Goal: Information Seeking & Learning: Learn about a topic

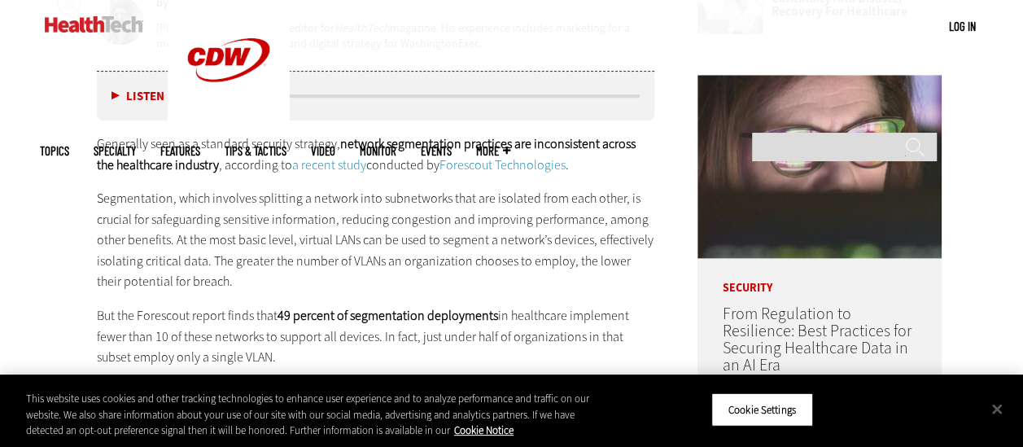
scroll to position [895, 0]
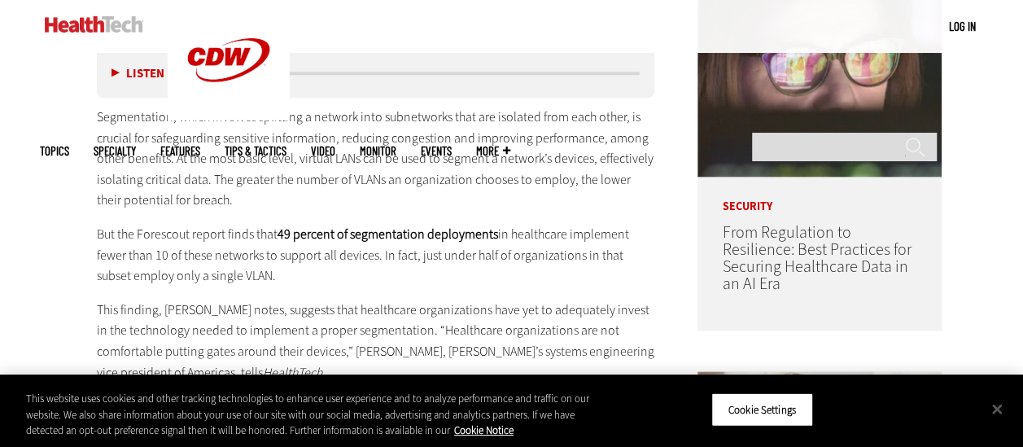
click at [241, 177] on p "Segmentation, which involves splitting a network into subnetworks that are isol…" at bounding box center [376, 159] width 558 height 104
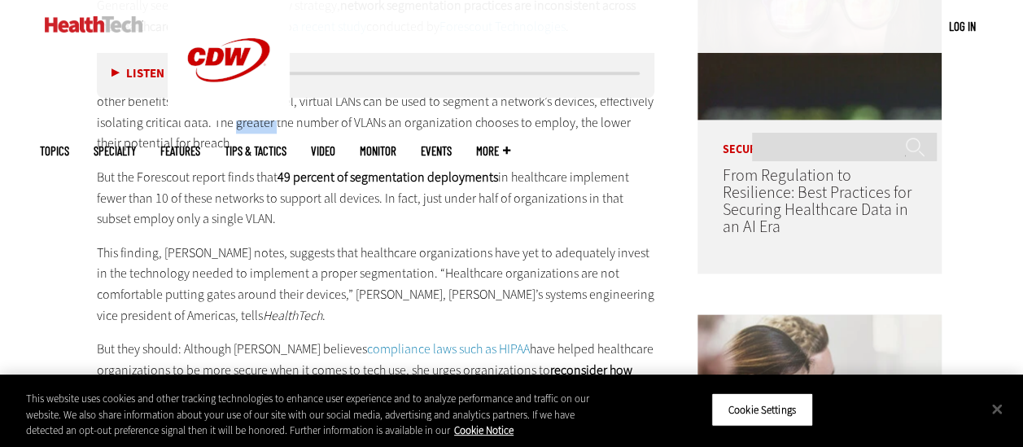
scroll to position [976, 0]
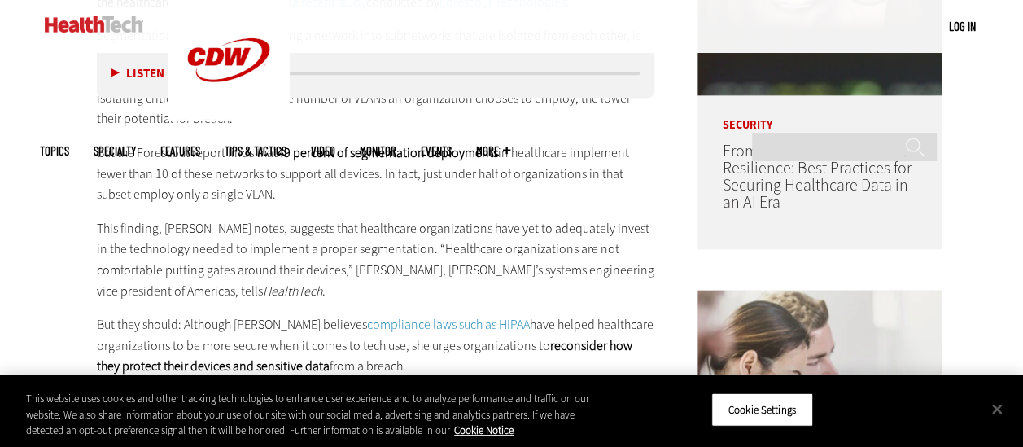
click at [163, 154] on p "But the Forescout report finds that 49 percent of segmentation deployments in h…" at bounding box center [376, 173] width 558 height 63
click at [239, 177] on p "But the Forescout report finds that 49 percent of segmentation deployments in h…" at bounding box center [376, 173] width 558 height 63
drag, startPoint x: 239, startPoint y: 177, endPoint x: 148, endPoint y: 187, distance: 91.7
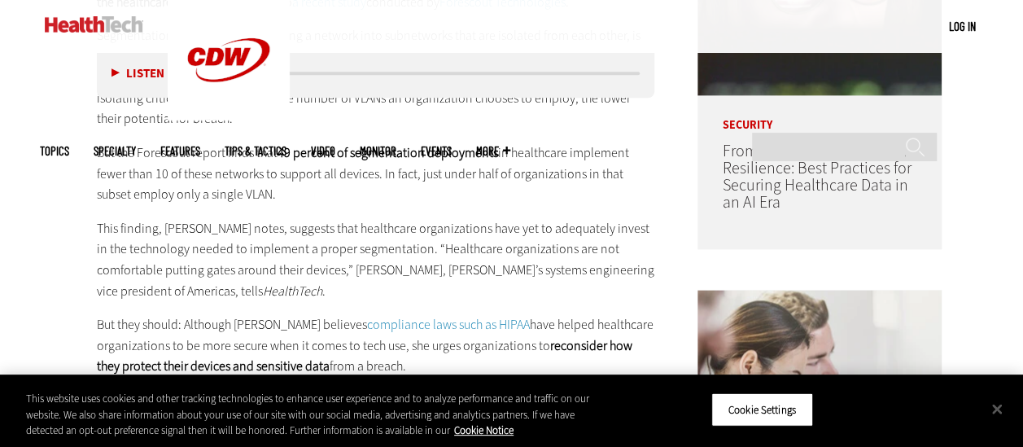
click at [148, 187] on p "But the Forescout report finds that 49 percent of segmentation deployments in h…" at bounding box center [376, 173] width 558 height 63
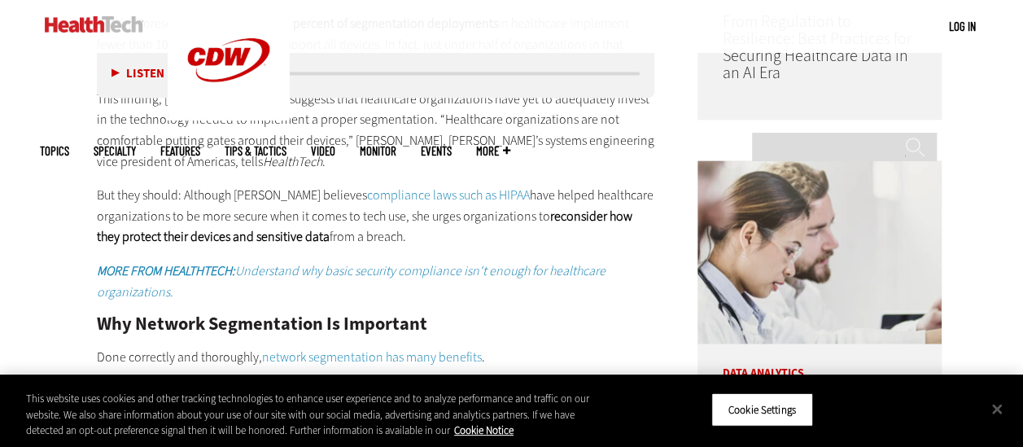
scroll to position [1139, 0]
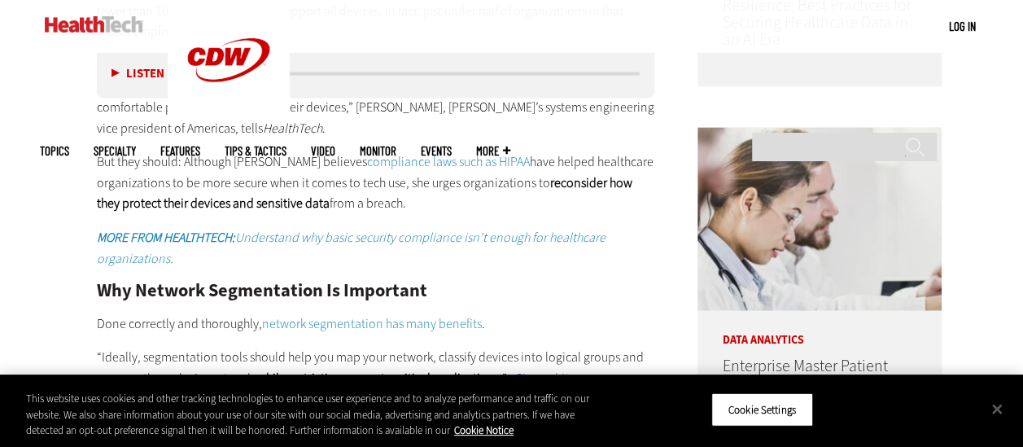
click at [441, 182] on p "But they should: Although [PERSON_NAME] believes compliance laws such as HIPAA …" at bounding box center [376, 182] width 558 height 63
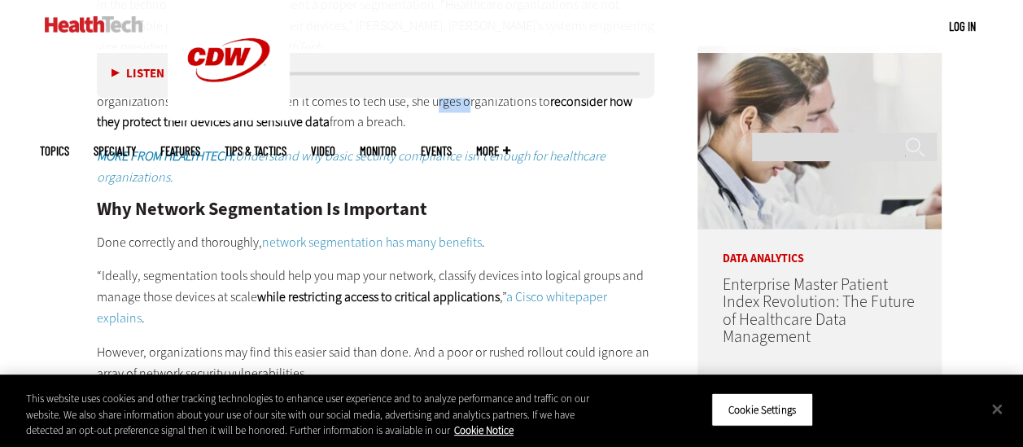
scroll to position [1302, 0]
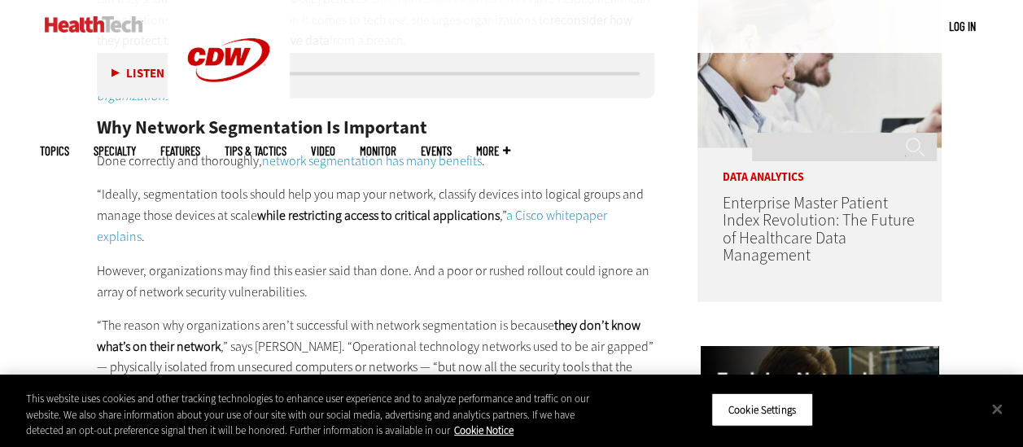
click at [193, 195] on p "“Ideally, segmentation tools should help you map your network, classify devices…" at bounding box center [376, 215] width 558 height 63
drag, startPoint x: 193, startPoint y: 195, endPoint x: 313, endPoint y: 221, distance: 123.2
click at [313, 221] on strong "while restricting access to critical applications" at bounding box center [378, 215] width 242 height 17
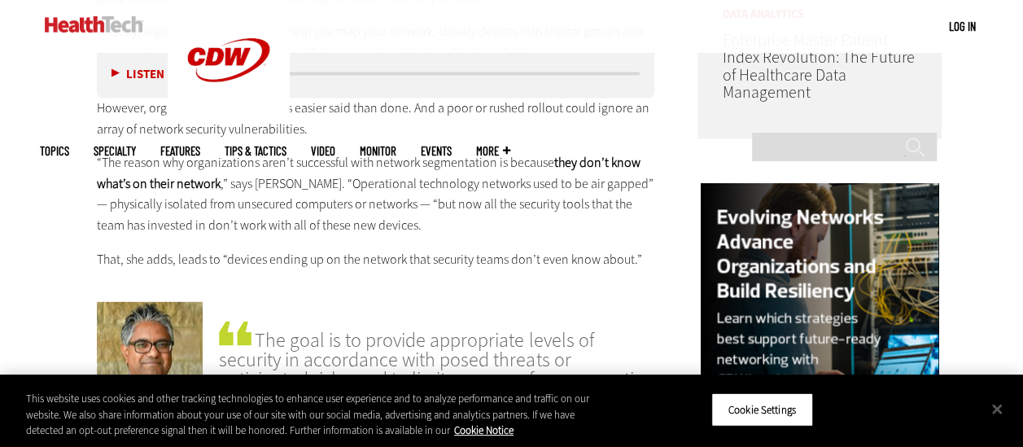
scroll to position [1383, 0]
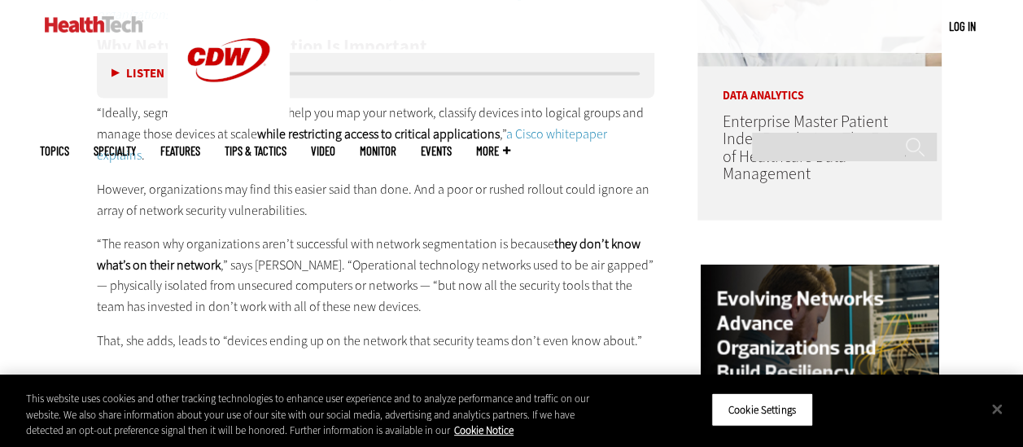
click at [336, 207] on p "However, organizations may find this easier said than done. And a poor or rushe…" at bounding box center [376, 198] width 558 height 41
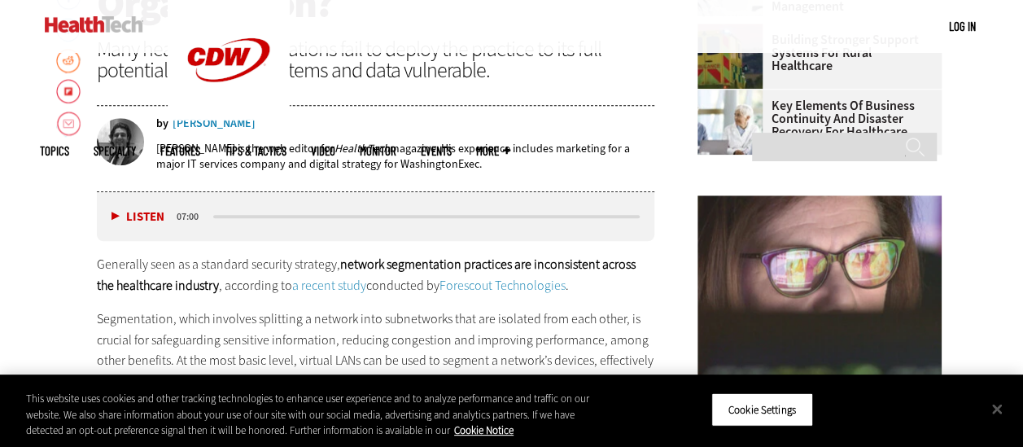
scroll to position [814, 0]
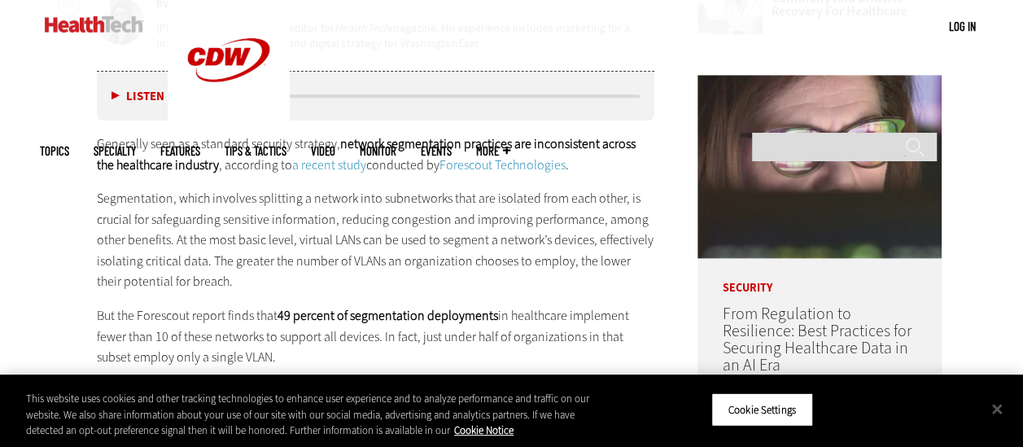
click at [489, 203] on p "Segmentation, which involves splitting a network into subnetworks that are isol…" at bounding box center [376, 240] width 558 height 104
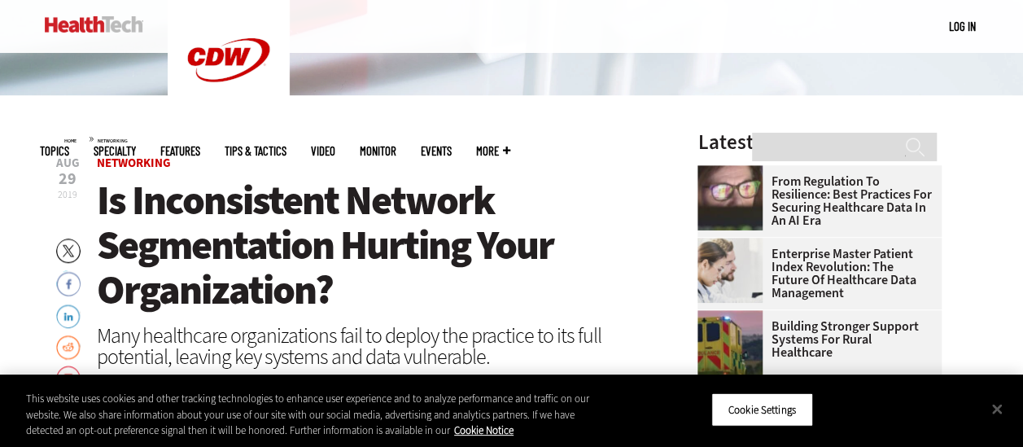
scroll to position [0, 0]
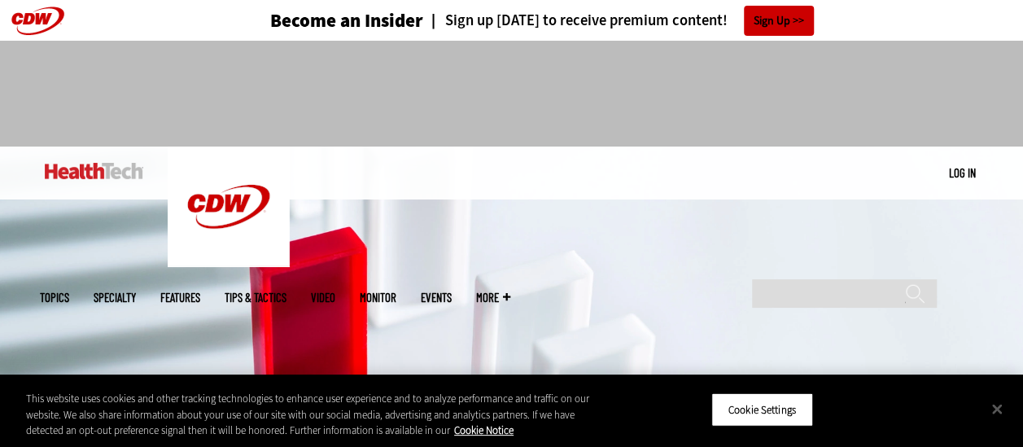
click at [854, 34] on div "Become an Insider Sign up [DATE] to receive premium content! Sign Up" at bounding box center [512, 20] width 708 height 41
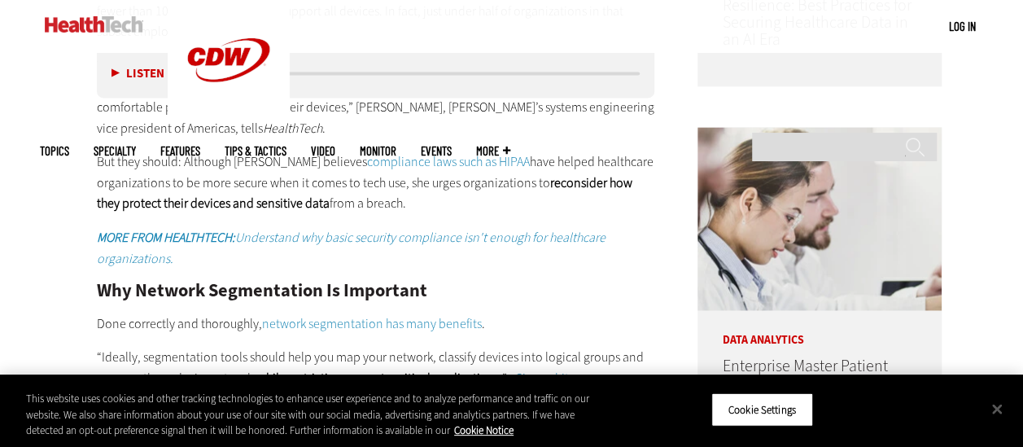
scroll to position [1302, 0]
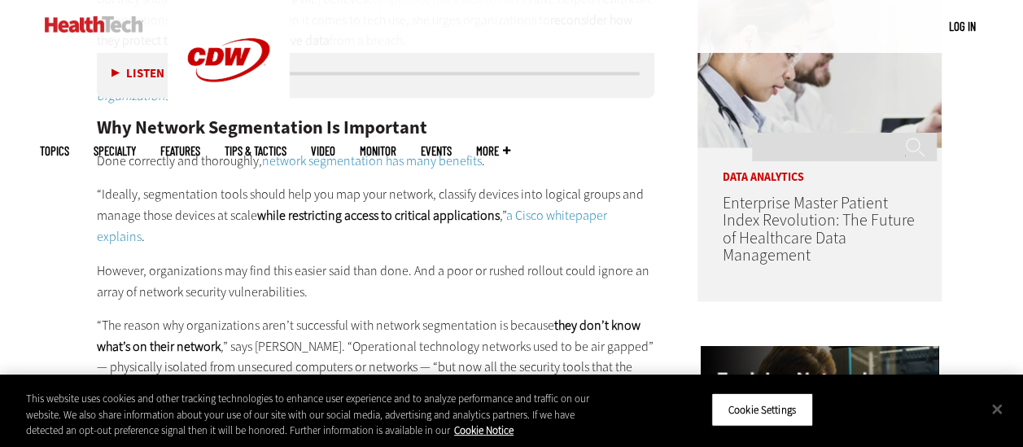
click at [688, 26] on div "MENU Log in Mobile menu Topics Artificial Intelligence Cloud Data Analytics Dat…" at bounding box center [512, 26] width 944 height 53
click at [221, 156] on p "Done correctly and thoroughly, network segmentation has many benefits ." at bounding box center [376, 161] width 558 height 21
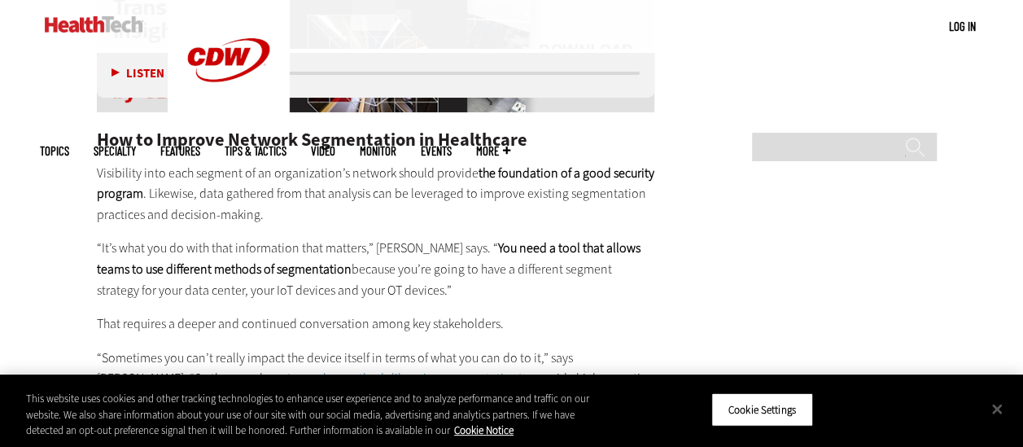
scroll to position [2848, 0]
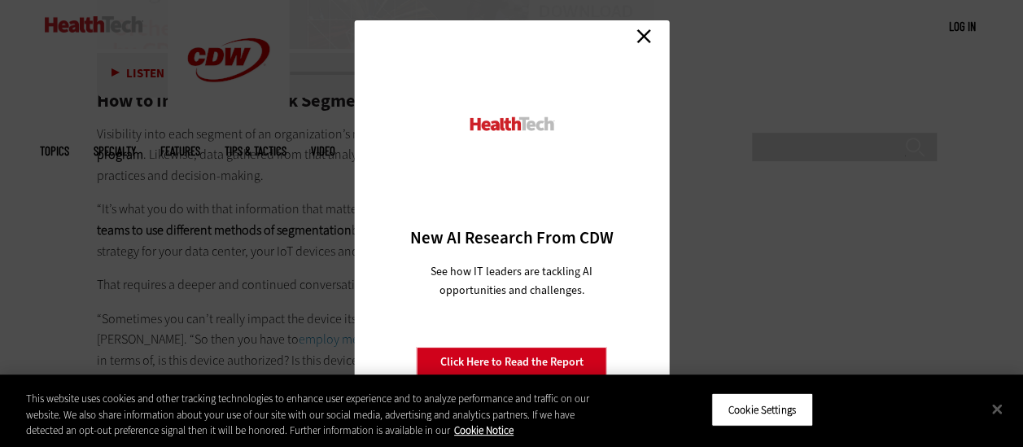
click at [649, 37] on link "Close" at bounding box center [643, 36] width 24 height 24
